Goal: Transaction & Acquisition: Purchase product/service

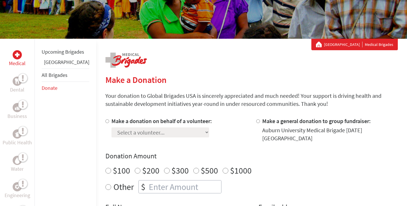
scroll to position [70, 0]
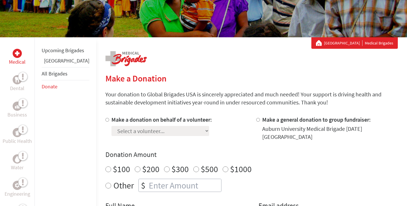
click at [105, 119] on input "Make a donation on behalf of a volunteer:" at bounding box center [107, 120] width 4 height 4
radio input "true"
click at [121, 141] on div "Make a donation on behalf of a volunteer: Select a volunteer... [PERSON_NAME] […" at bounding box center [251, 173] width 292 height 115
click at [121, 137] on div "Make a donation on behalf of a volunteer: Select a volunteer... [PERSON_NAME] […" at bounding box center [251, 173] width 292 height 115
click at [121, 135] on select "Select a volunteer... [PERSON_NAME] [PERSON_NAME] [PERSON_NAME] [PERSON_NAME] […" at bounding box center [160, 131] width 98 height 10
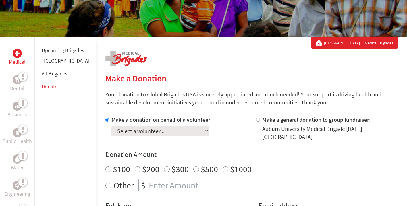
select select "0D286960-24D5-11ED-BE21-42010A8A0017"
click at [111, 126] on select "Select a volunteer... [PERSON_NAME] [PERSON_NAME] [PERSON_NAME] [PERSON_NAME] […" at bounding box center [160, 131] width 98 height 10
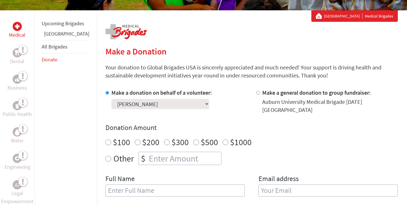
scroll to position [108, 0]
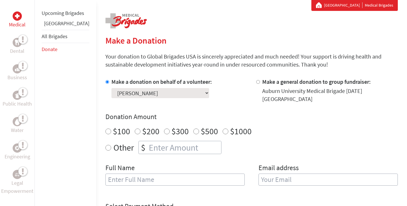
radio input "true"
click at [150, 142] on input "number" at bounding box center [183, 147] width 73 height 13
type input "1750"
click at [116, 177] on input "text" at bounding box center [174, 180] width 139 height 12
click at [116, 177] on input "A" at bounding box center [174, 180] width 139 height 12
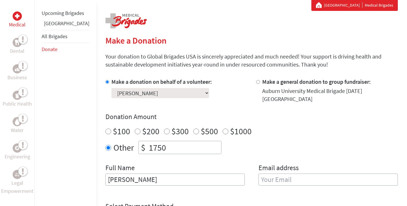
type input "[PERSON_NAME]"
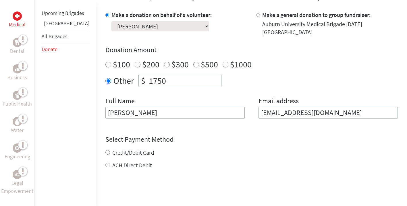
scroll to position [177, 0]
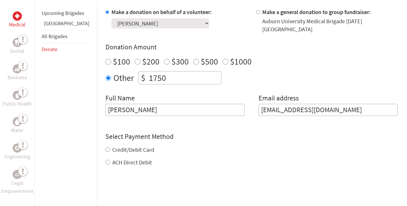
type input "[EMAIL_ADDRESS][DOMAIN_NAME]"
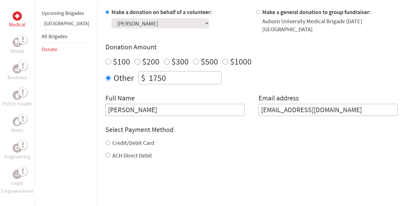
click at [105, 143] on div "Credit/Debit Card ACH Direct Debit" at bounding box center [251, 149] width 292 height 21
click at [105, 140] on input "Credit/Debit Card" at bounding box center [107, 142] width 5 height 5
radio input "true"
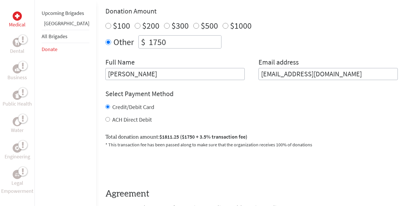
scroll to position [214, 0]
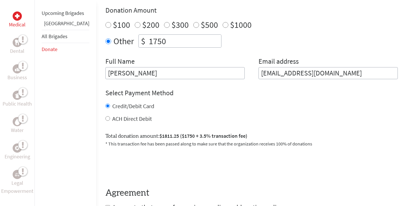
click at [105, 116] on input "ACH Direct Debit" at bounding box center [107, 118] width 5 height 5
radio input "true"
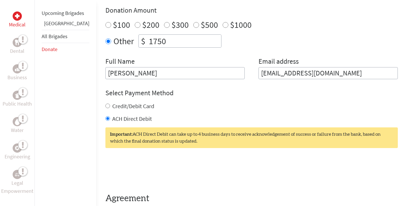
click at [105, 104] on input "Credit/Debit Card" at bounding box center [107, 106] width 5 height 5
radio input "true"
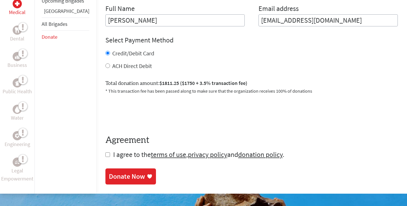
scroll to position [269, 0]
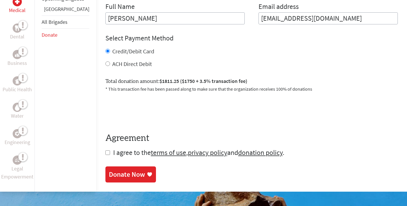
click at [105, 150] on input "checkbox" at bounding box center [107, 152] width 5 height 5
checkbox input "true"
click at [109, 170] on div "Donate Now" at bounding box center [127, 174] width 36 height 9
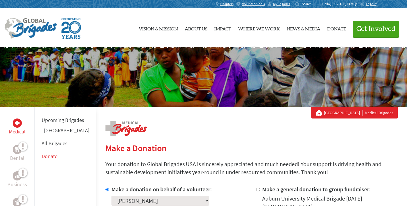
scroll to position [40, 0]
